Goal: Transaction & Acquisition: Download file/media

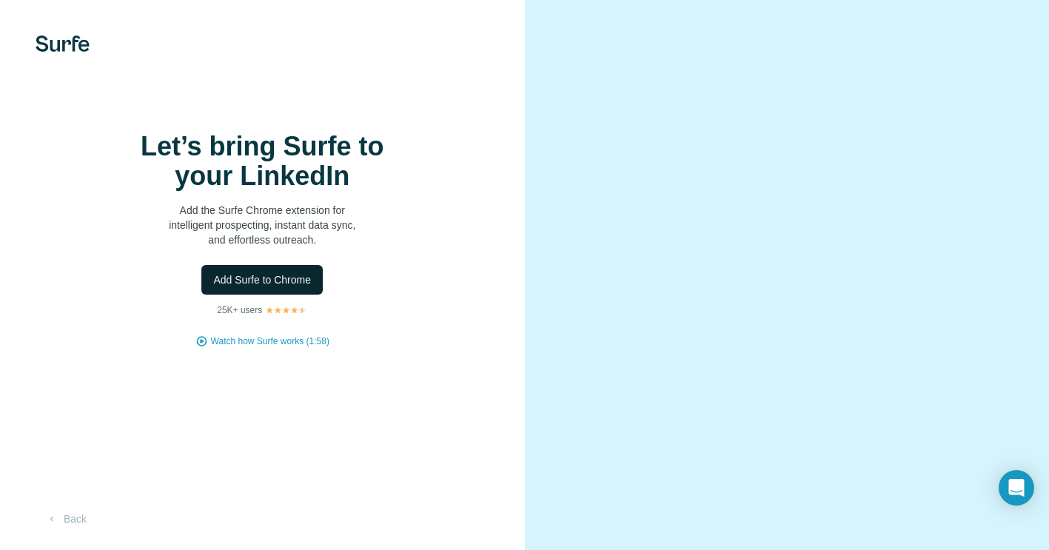
click at [265, 284] on span "Add Surfe to Chrome" at bounding box center [262, 279] width 98 height 15
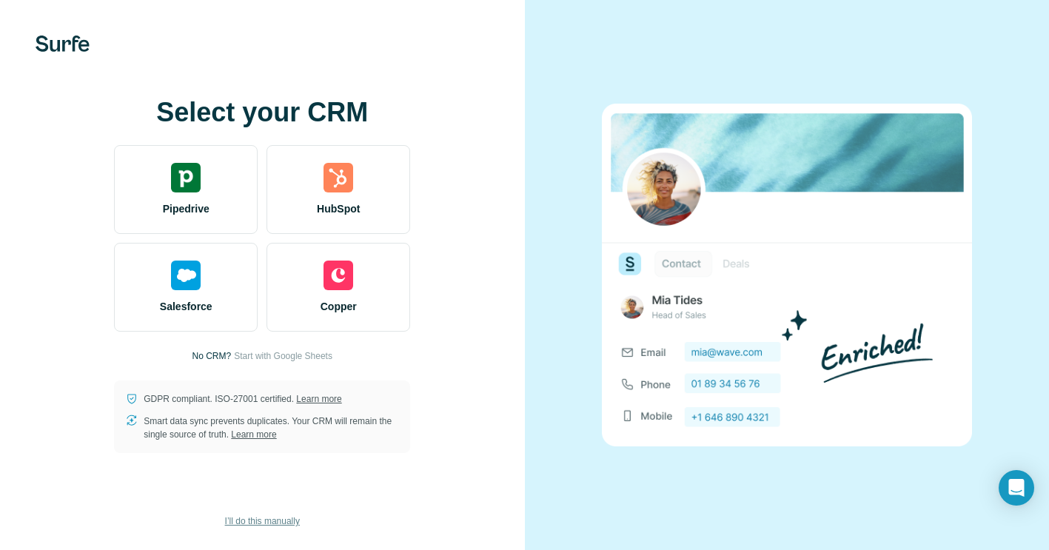
click at [266, 520] on span "I’ll do this manually" at bounding box center [262, 521] width 75 height 13
